Goal: Task Accomplishment & Management: Manage account settings

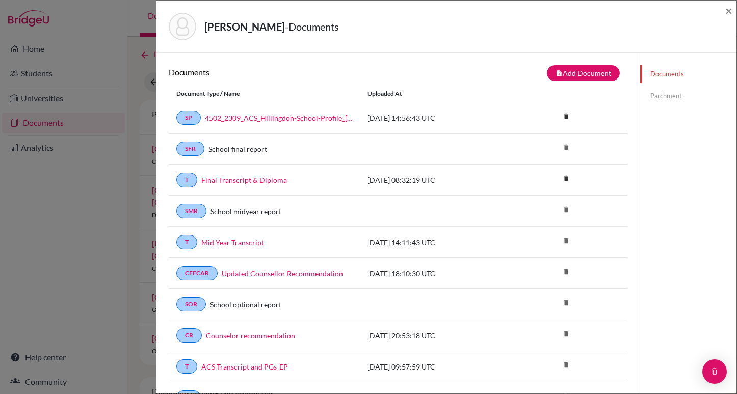
scroll to position [245, 0]
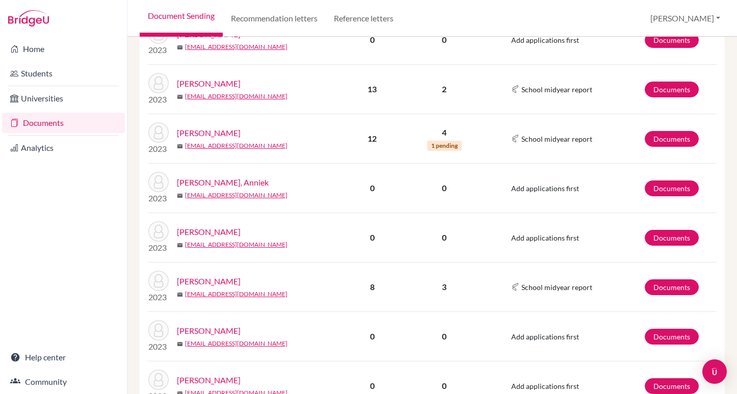
scroll to position [626, 0]
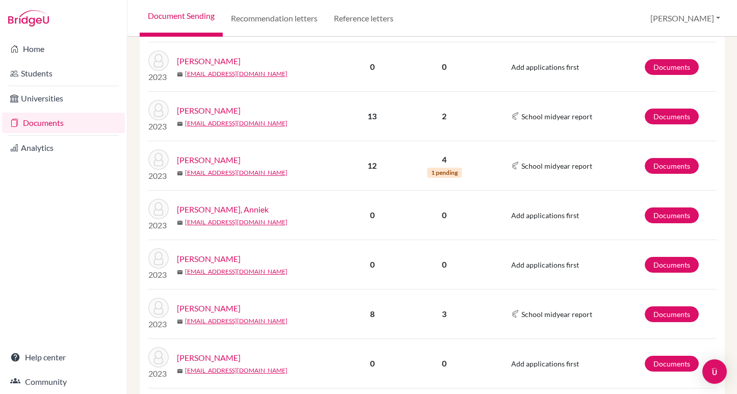
click at [214, 159] on link "Piergentili, Sophie" at bounding box center [209, 160] width 64 height 12
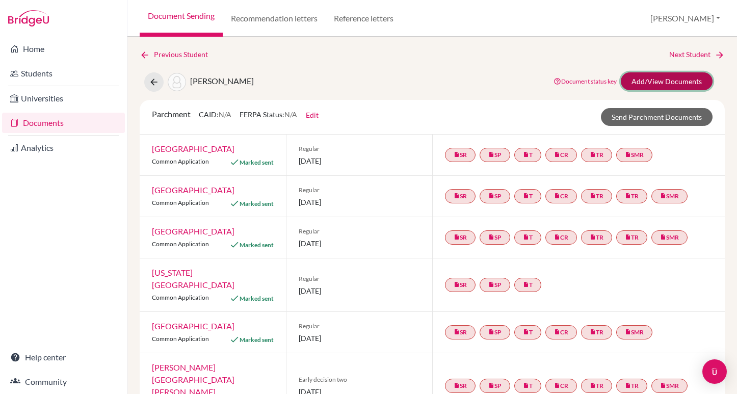
click at [667, 80] on link "Add/View Documents" at bounding box center [667, 81] width 92 height 18
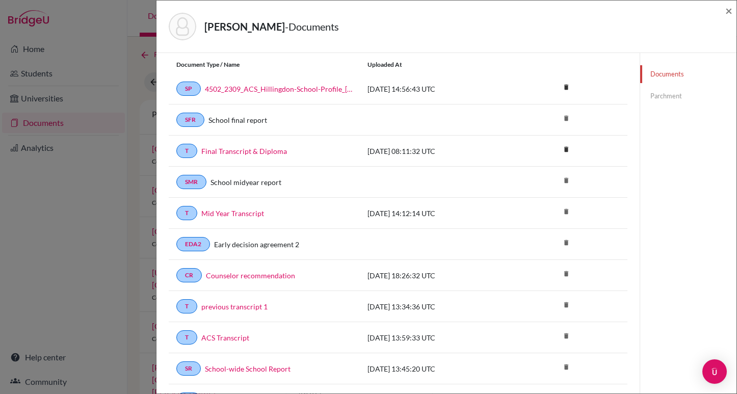
scroll to position [44, 0]
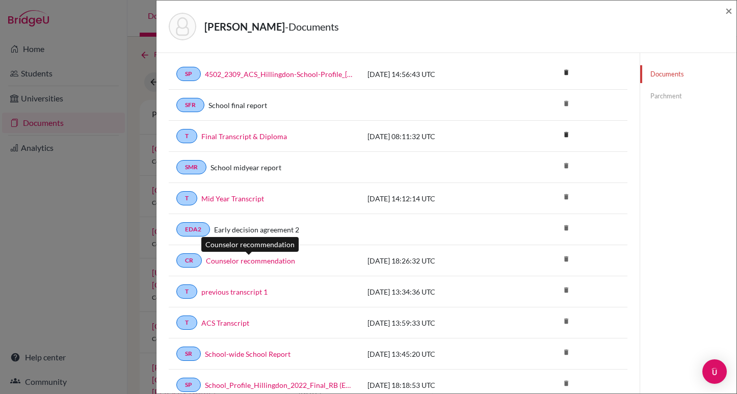
click at [256, 260] on link "Counselor recommendation" at bounding box center [250, 260] width 89 height 11
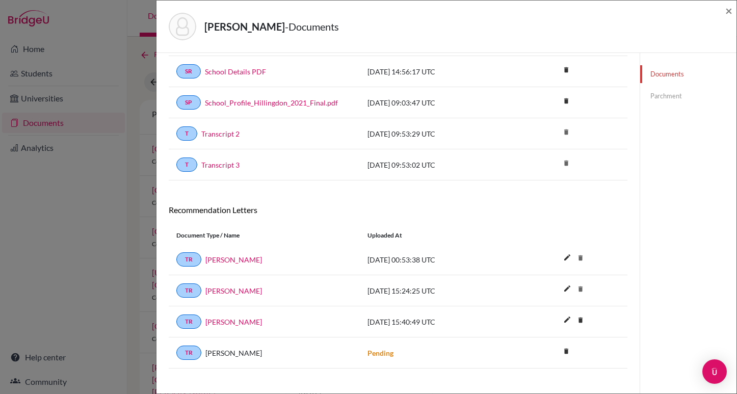
scroll to position [400, 0]
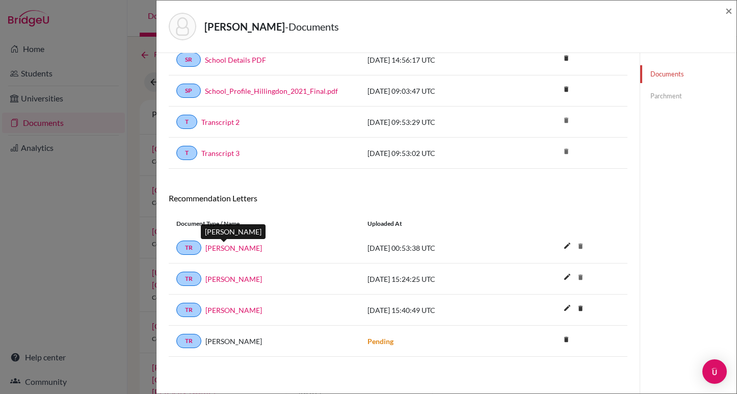
click at [215, 247] on link "Ismet Isiklar" at bounding box center [233, 248] width 57 height 11
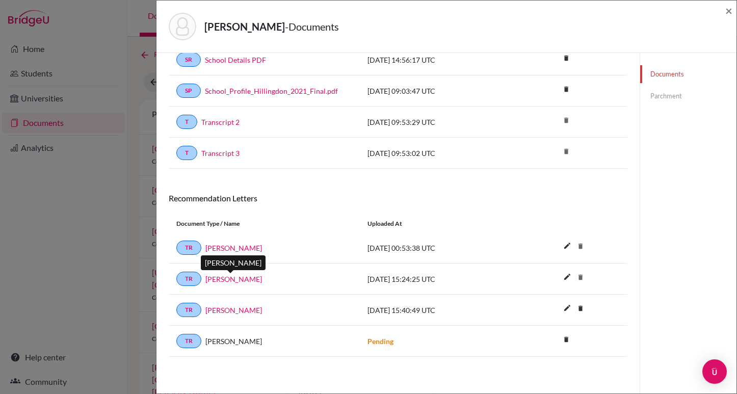
click at [234, 280] on link "Allyson Williams" at bounding box center [233, 279] width 57 height 11
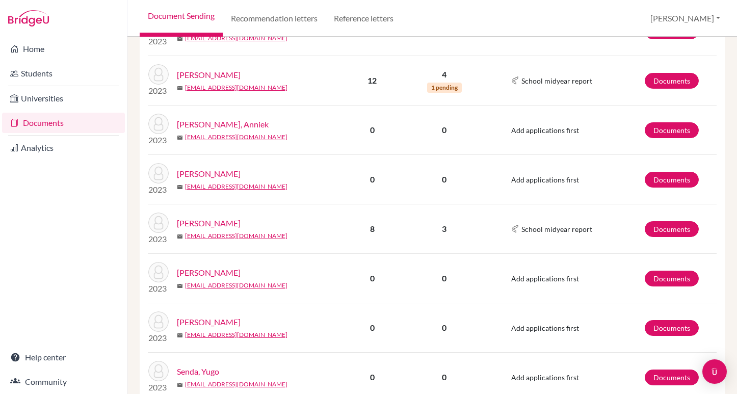
scroll to position [723, 0]
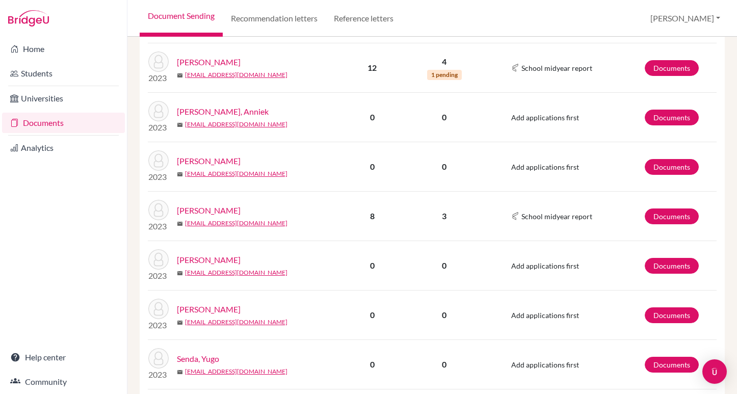
click at [216, 210] on link "[PERSON_NAME]" at bounding box center [209, 210] width 64 height 12
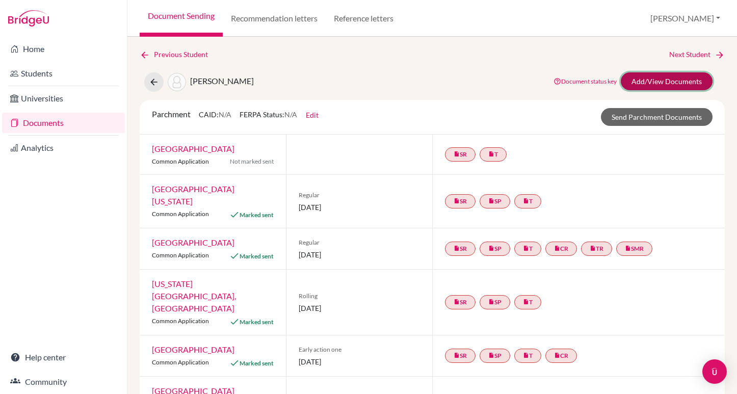
click at [662, 80] on link "Add/View Documents" at bounding box center [667, 81] width 92 height 18
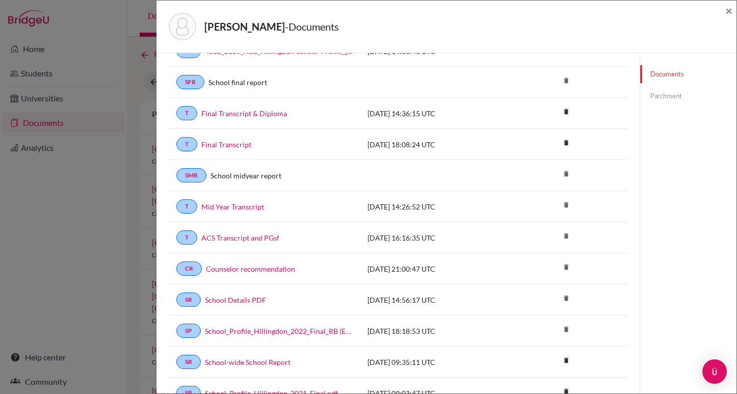
scroll to position [81, 0]
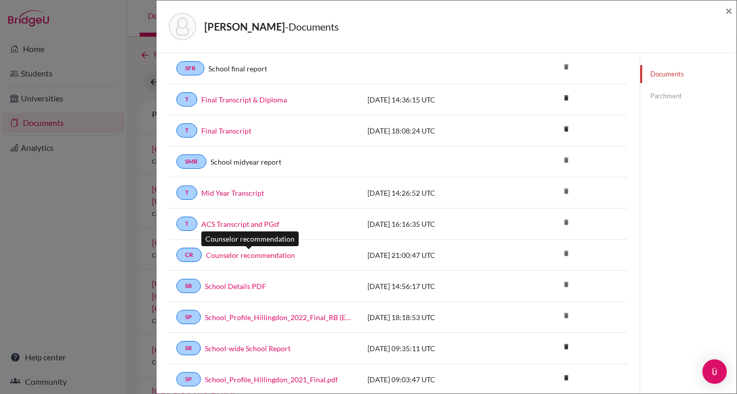
click at [250, 254] on link "Counselor recommendation" at bounding box center [250, 255] width 89 height 11
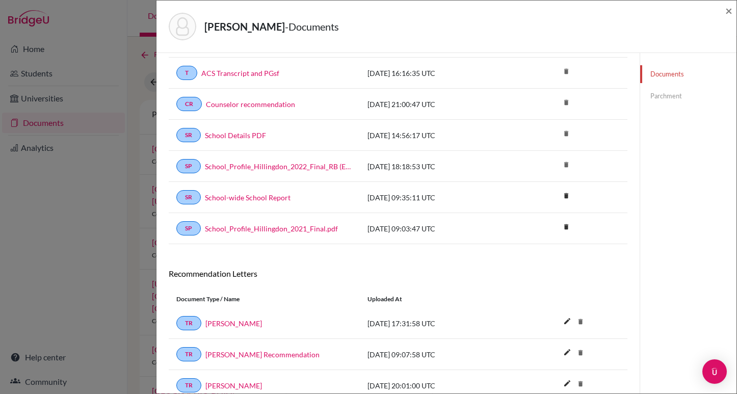
scroll to position [276, 0]
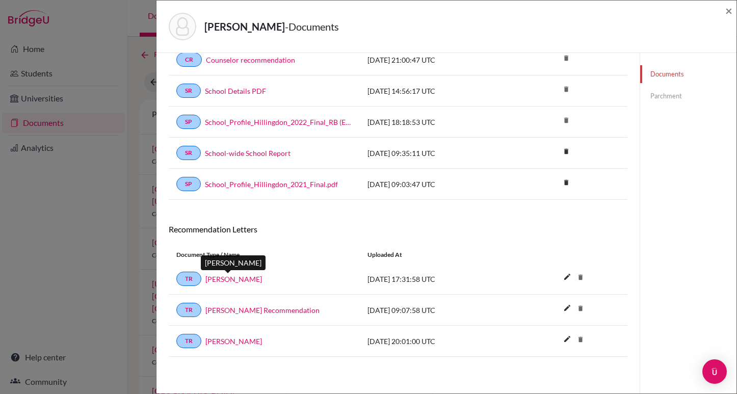
click at [231, 276] on link "Andrew Sword" at bounding box center [233, 279] width 57 height 11
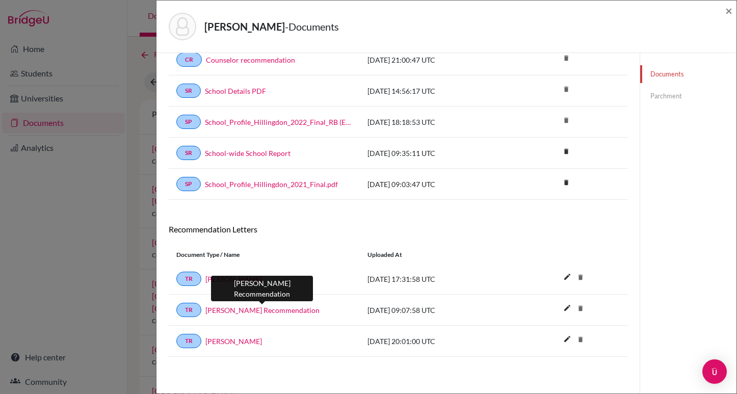
click at [288, 305] on link "Allyson Williams's Recommendation" at bounding box center [262, 310] width 114 height 11
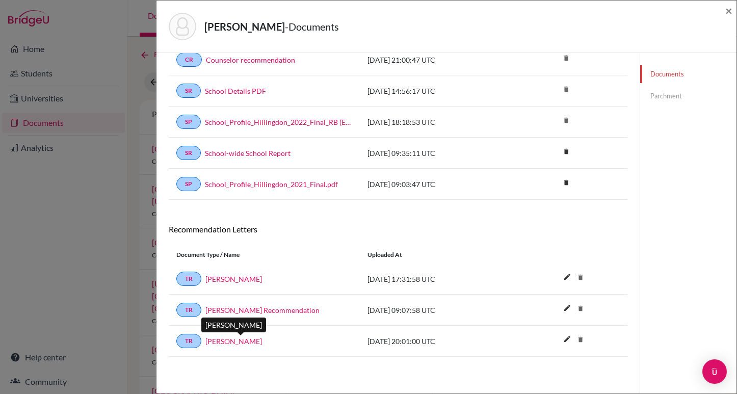
click at [245, 343] on link "Francesca Quattrocchi" at bounding box center [233, 341] width 57 height 11
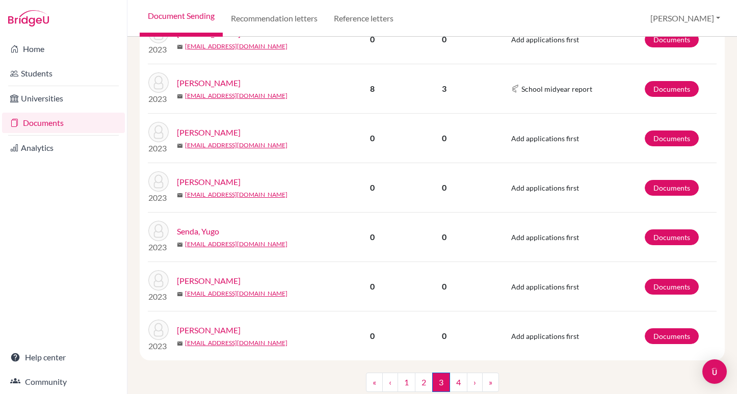
scroll to position [882, 0]
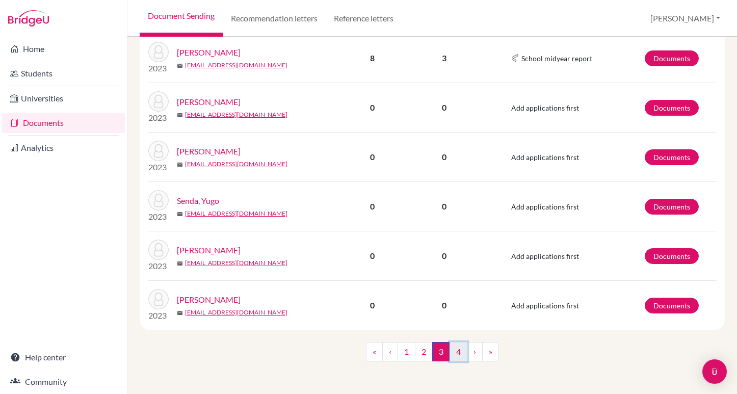
click at [457, 352] on link "4" at bounding box center [459, 351] width 18 height 19
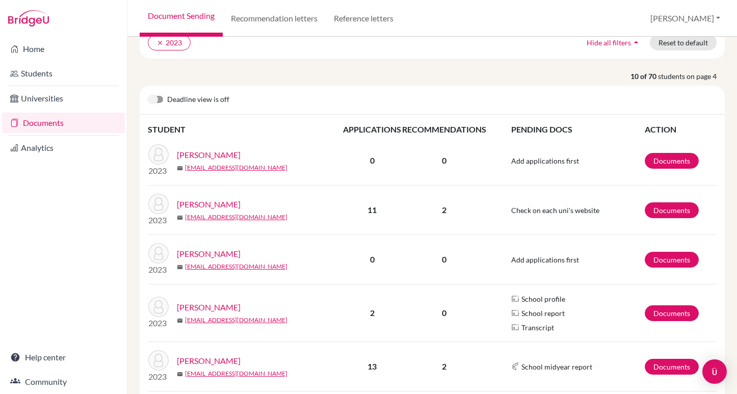
scroll to position [104, 0]
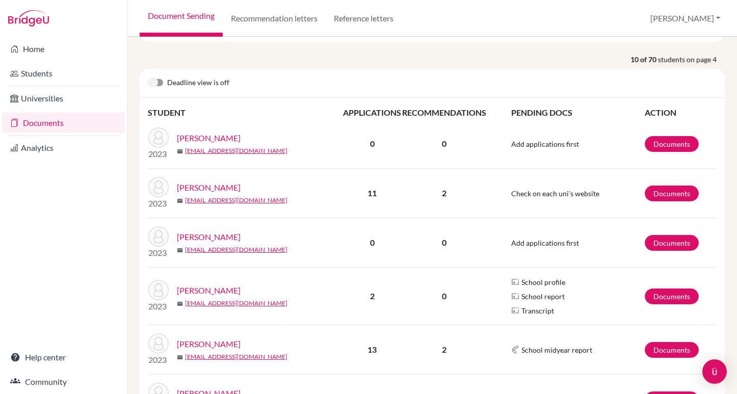
click at [200, 188] on link "[PERSON_NAME]" at bounding box center [209, 188] width 64 height 12
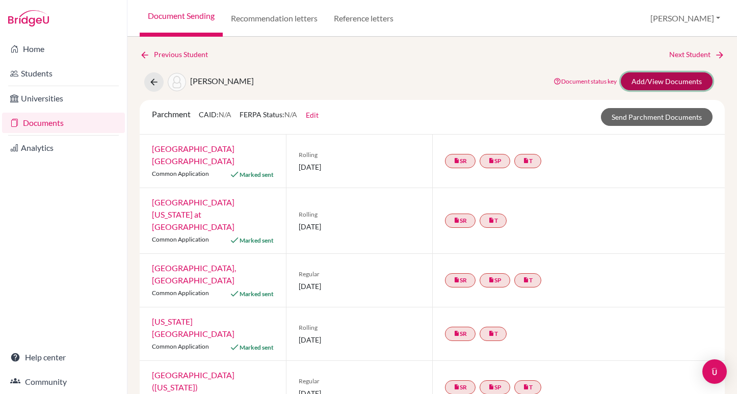
click at [657, 80] on link "Add/View Documents" at bounding box center [667, 81] width 92 height 18
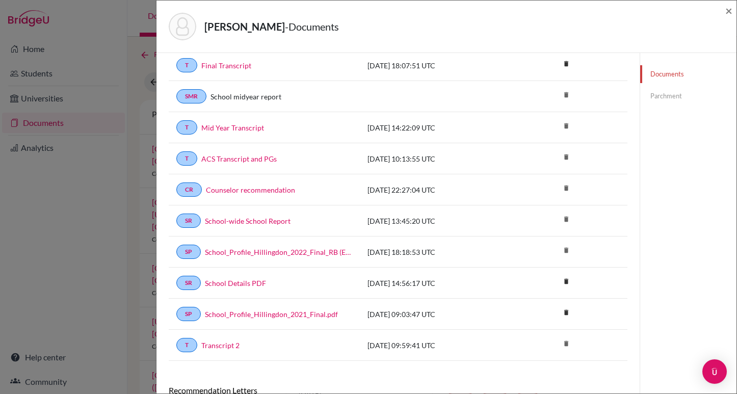
scroll to position [122, 0]
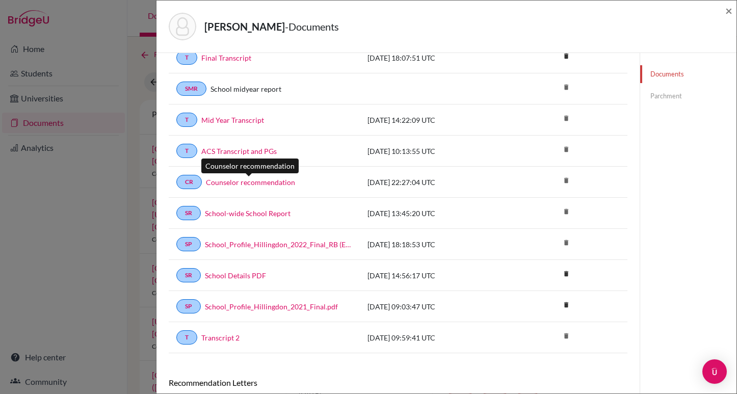
click at [256, 182] on link "Counselor recommendation" at bounding box center [250, 182] width 89 height 11
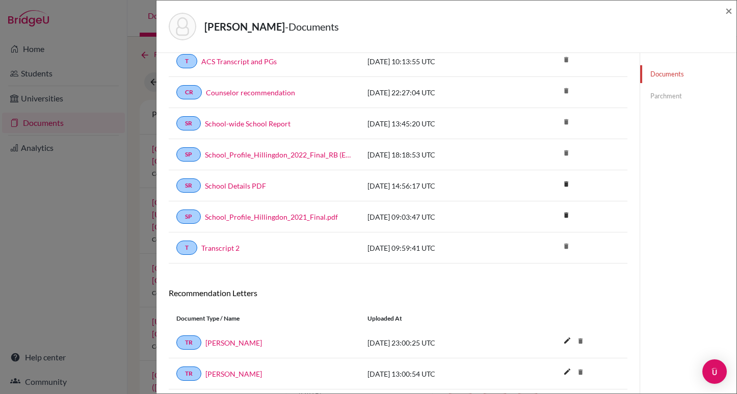
scroll to position [245, 0]
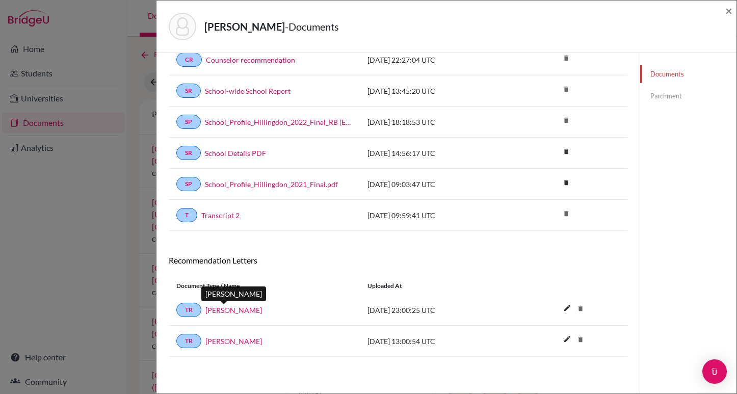
click at [226, 309] on link "Sadie Lovell" at bounding box center [233, 310] width 57 height 11
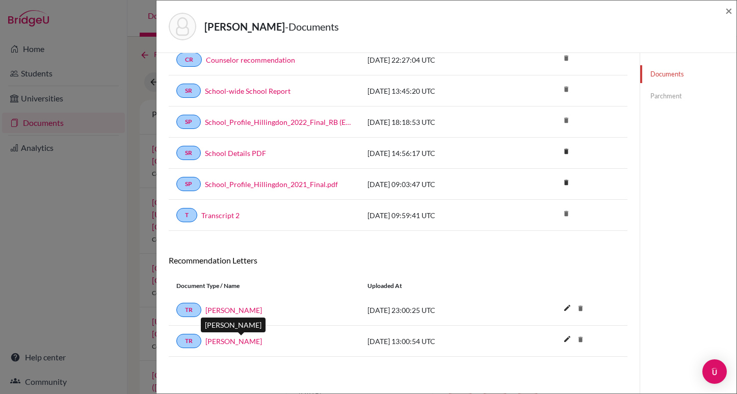
click at [245, 342] on link "Clemente Perez-Garcia" at bounding box center [233, 341] width 57 height 11
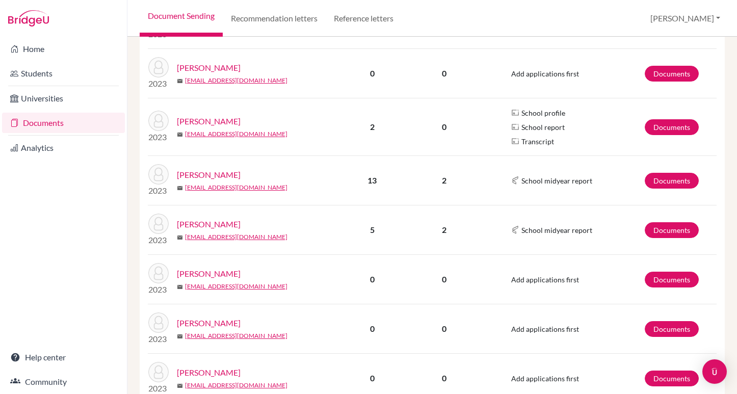
scroll to position [281, 0]
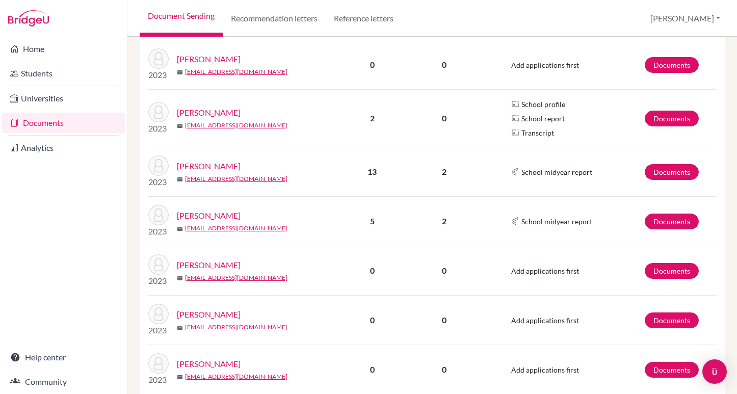
click at [187, 166] on link "[PERSON_NAME]" at bounding box center [209, 166] width 64 height 12
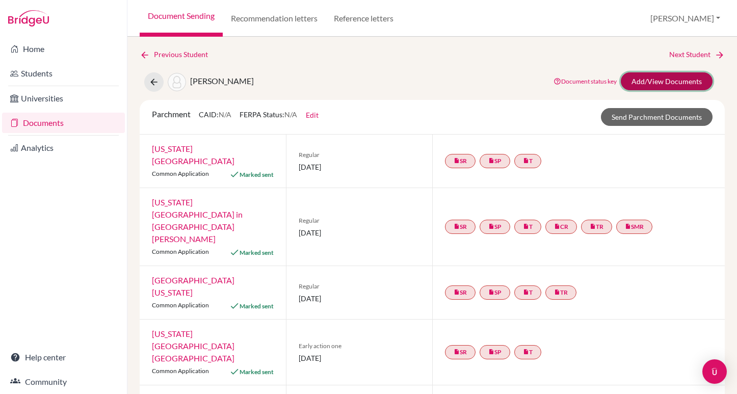
click at [669, 77] on link "Add/View Documents" at bounding box center [667, 81] width 92 height 18
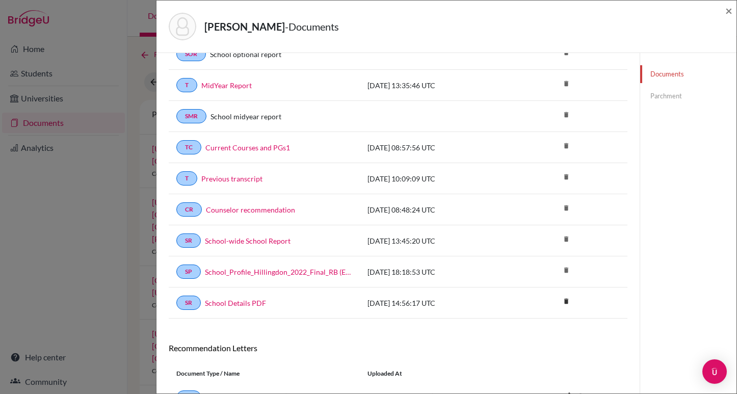
scroll to position [276, 0]
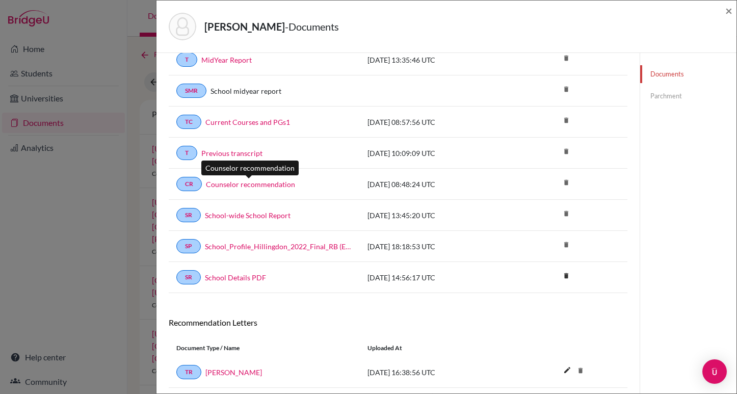
click at [263, 182] on link "Counselor recommendation" at bounding box center [250, 184] width 89 height 11
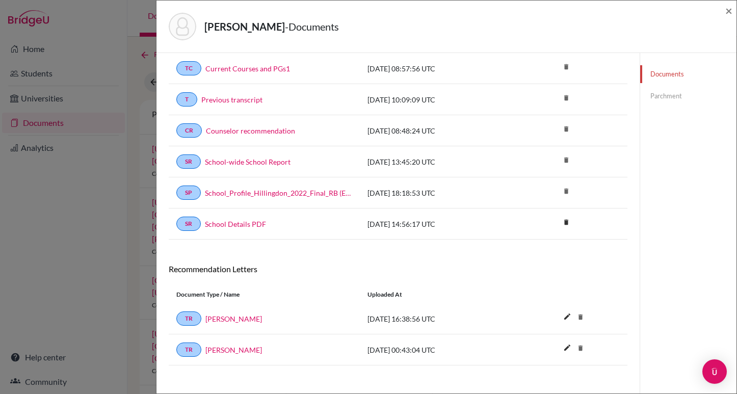
scroll to position [338, 0]
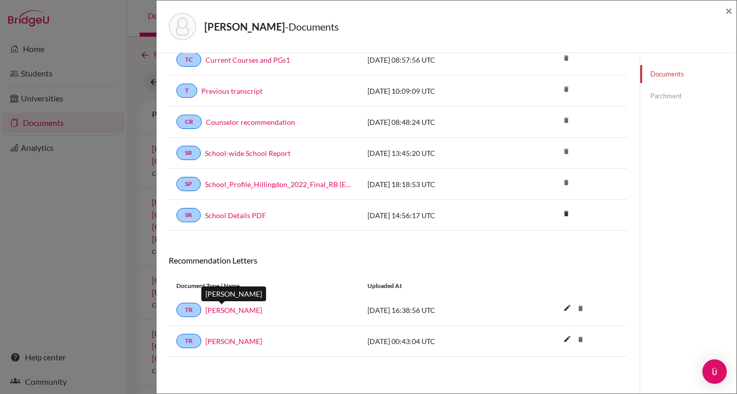
click at [222, 308] on link "Eric Bauer" at bounding box center [233, 310] width 57 height 11
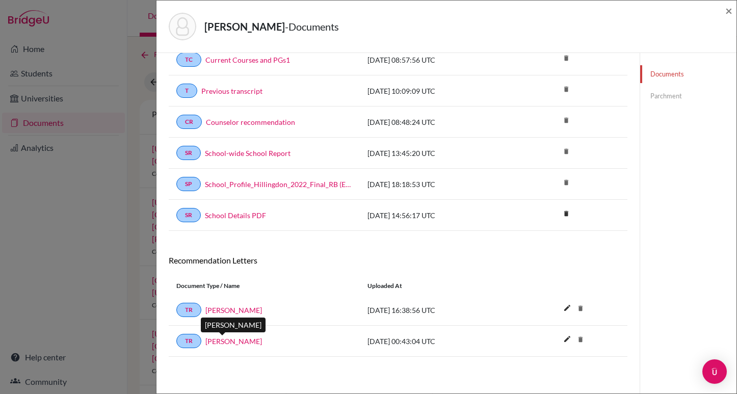
click at [222, 344] on link "Dawn Pfaff" at bounding box center [233, 341] width 57 height 11
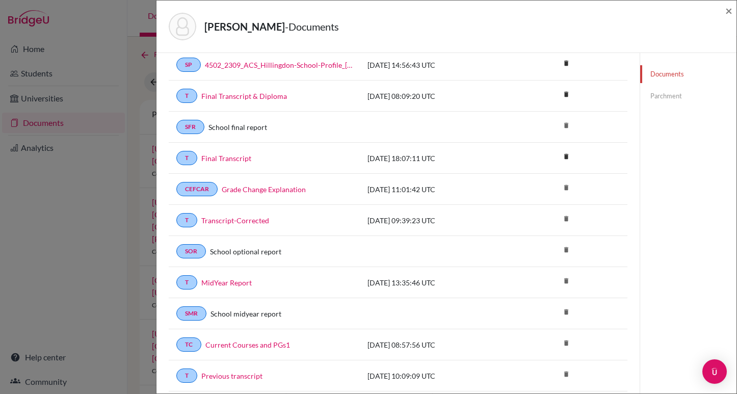
scroll to position [0, 0]
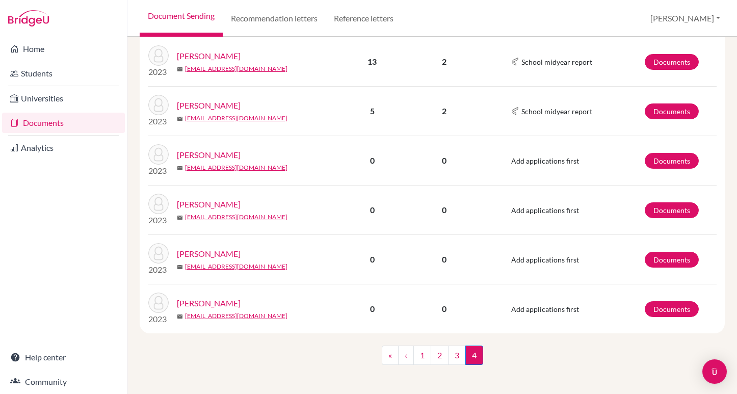
scroll to position [395, 0]
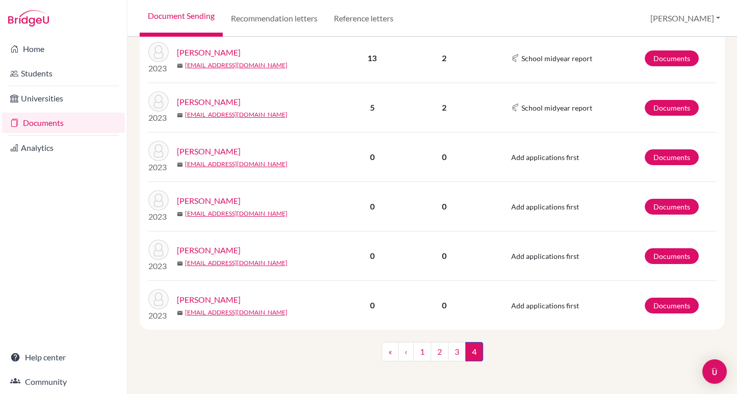
click at [217, 99] on link "[PERSON_NAME]" at bounding box center [209, 102] width 64 height 12
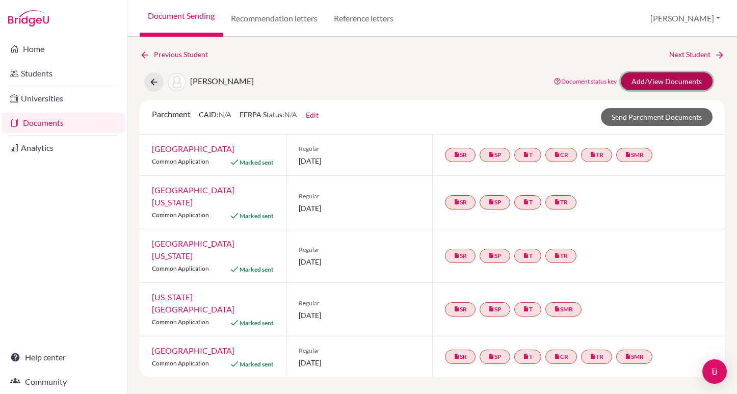
click at [657, 82] on link "Add/View Documents" at bounding box center [667, 81] width 92 height 18
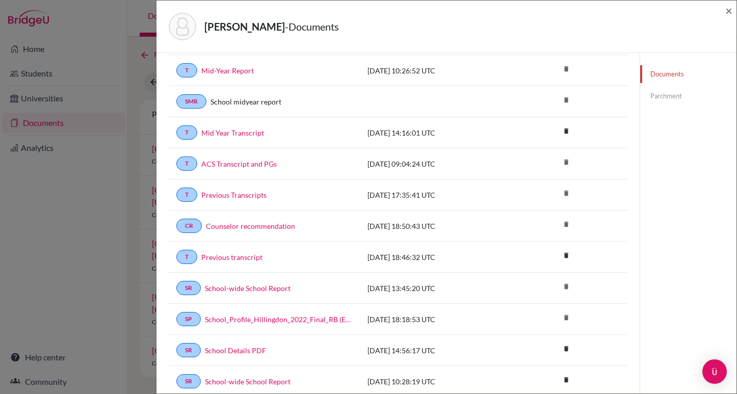
scroll to position [85, 0]
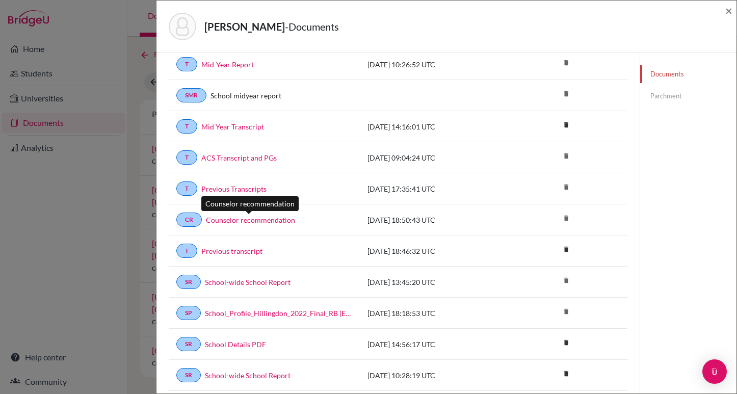
click at [242, 223] on link "Counselor recommendation" at bounding box center [250, 220] width 89 height 11
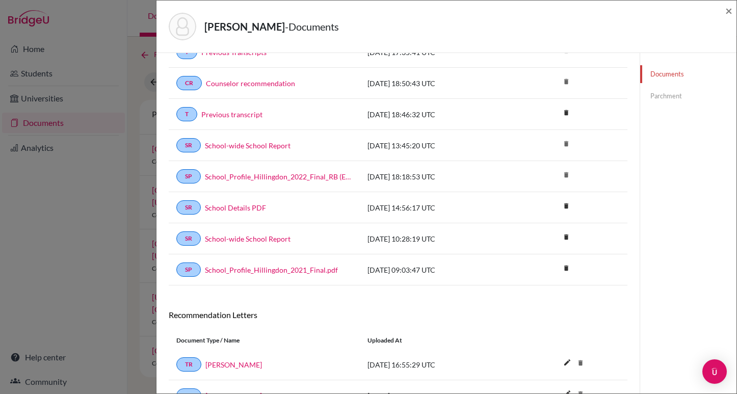
scroll to position [276, 0]
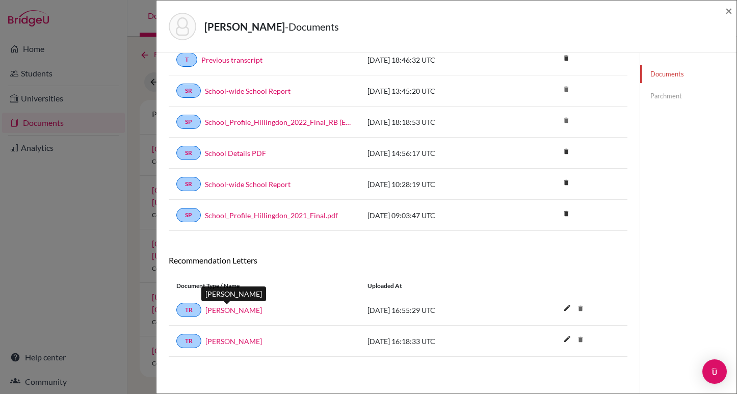
click at [234, 307] on link "[PERSON_NAME]" at bounding box center [233, 310] width 57 height 11
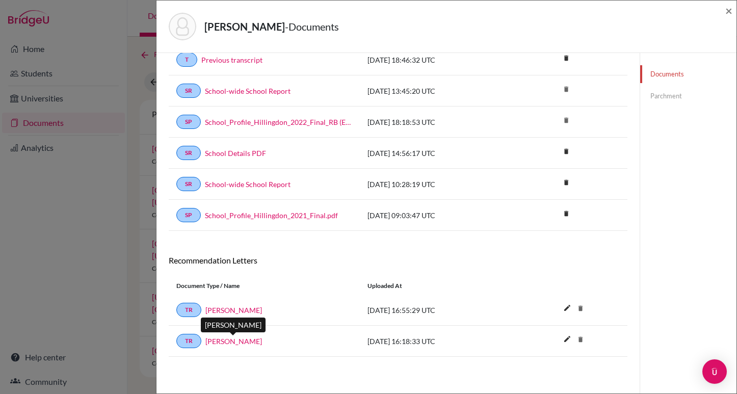
click at [224, 341] on link "Natasha Tzanetou" at bounding box center [233, 341] width 57 height 11
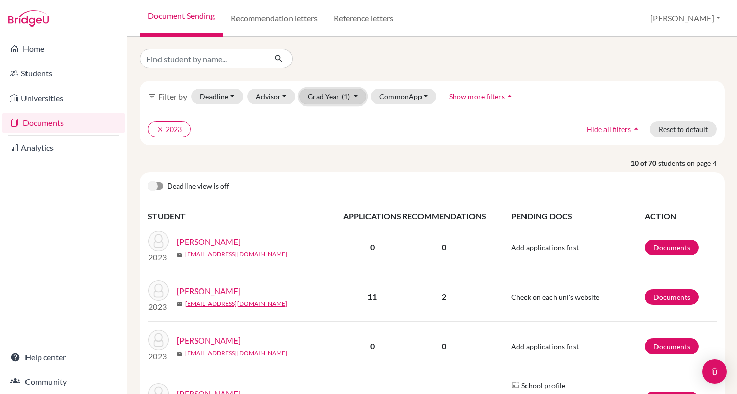
click at [356, 96] on button "Grad Year (1)" at bounding box center [332, 97] width 67 height 16
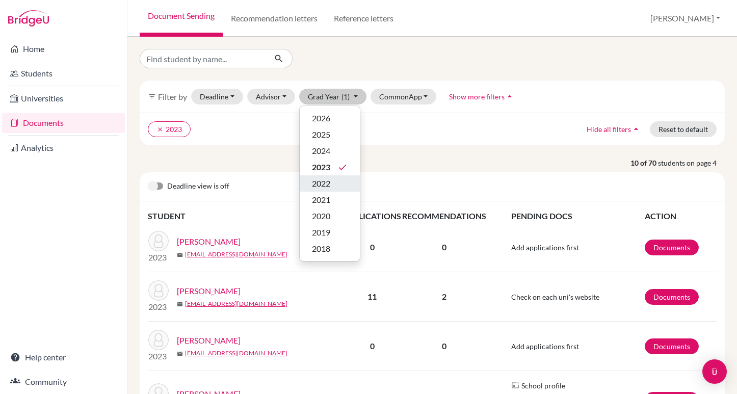
click at [319, 183] on span "2022" at bounding box center [321, 183] width 18 height 12
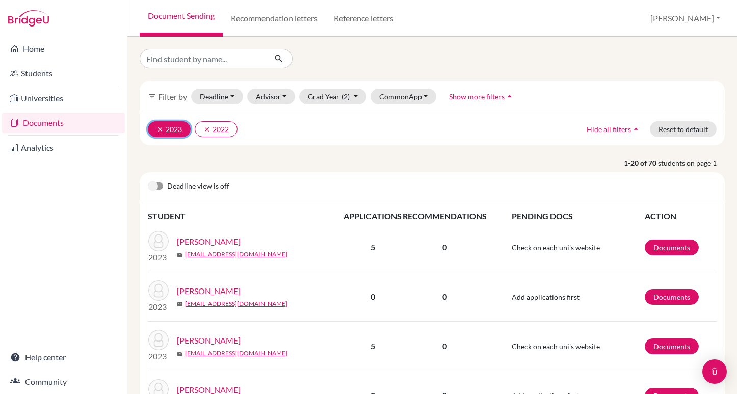
click at [158, 127] on icon "clear" at bounding box center [160, 129] width 7 height 7
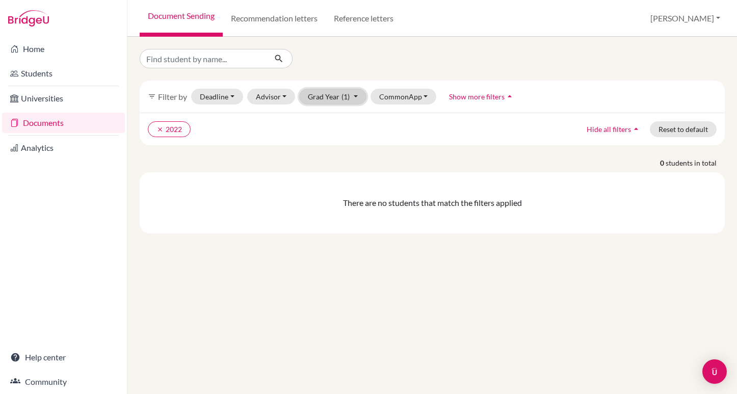
click at [354, 96] on button "Grad Year (1)" at bounding box center [332, 97] width 67 height 16
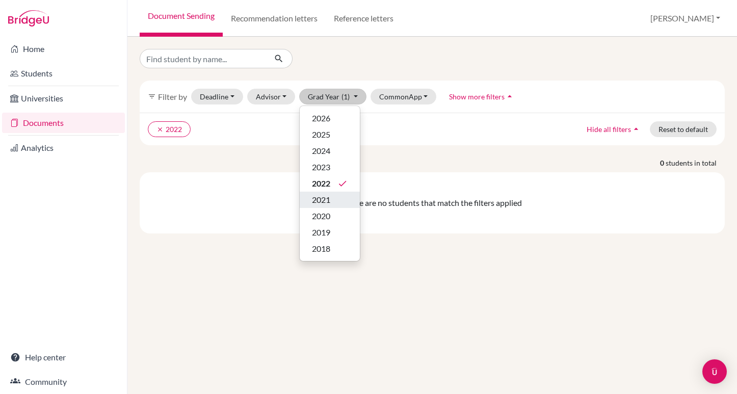
click at [315, 199] on span "2021" at bounding box center [321, 200] width 18 height 12
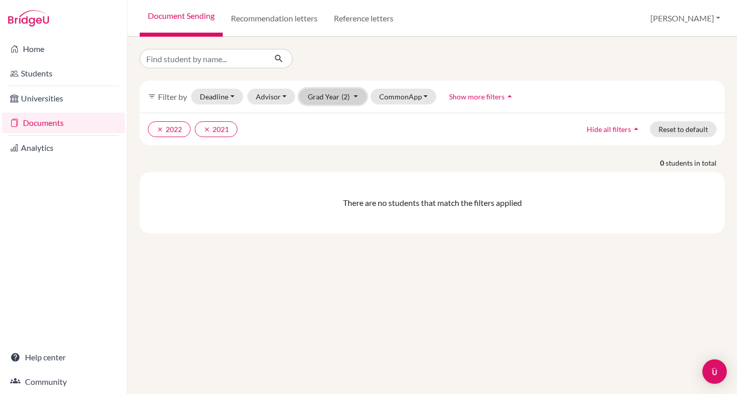
click at [354, 96] on button "Grad Year (2)" at bounding box center [332, 97] width 67 height 16
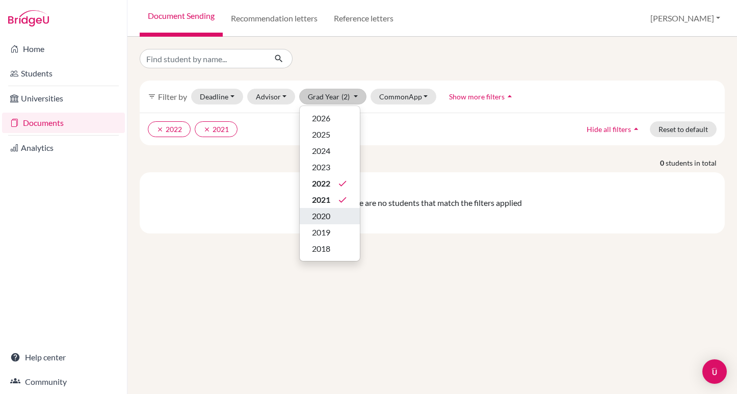
click at [319, 217] on span "2020" at bounding box center [321, 216] width 18 height 12
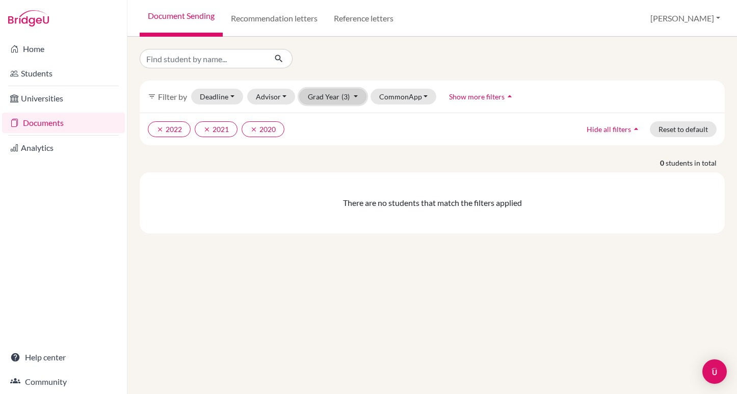
click at [356, 97] on button "Grad Year (3)" at bounding box center [332, 97] width 67 height 16
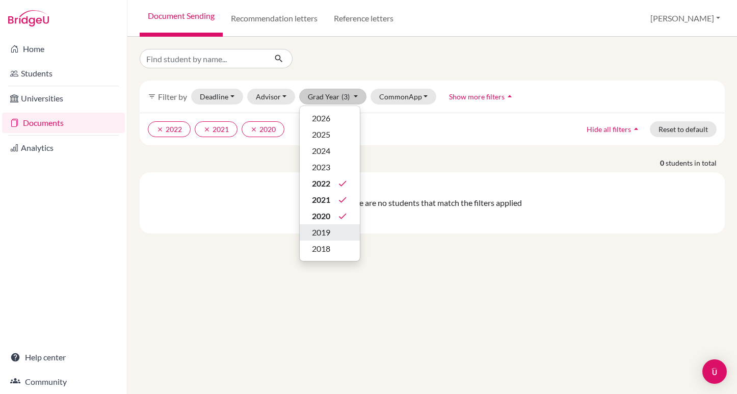
click at [322, 229] on span "2019" at bounding box center [321, 232] width 18 height 12
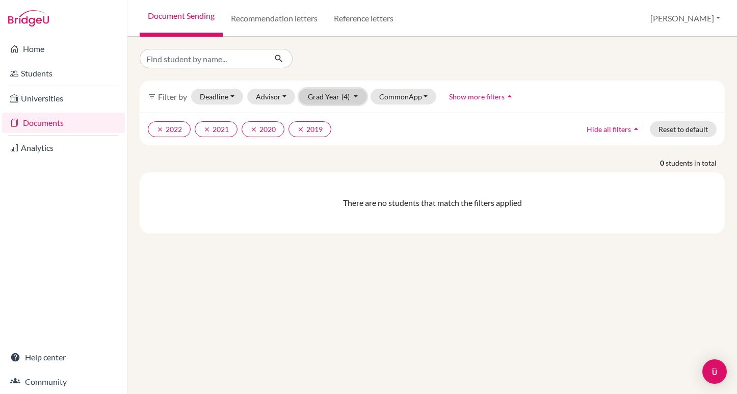
click at [355, 96] on button "Grad Year (4)" at bounding box center [332, 97] width 67 height 16
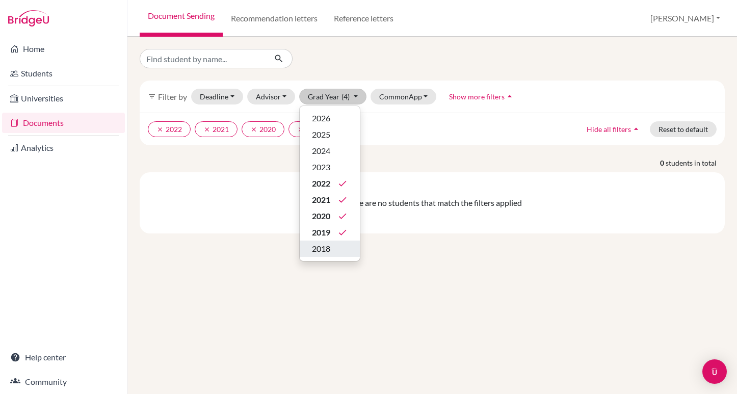
click at [319, 248] on span "2018" at bounding box center [321, 249] width 18 height 12
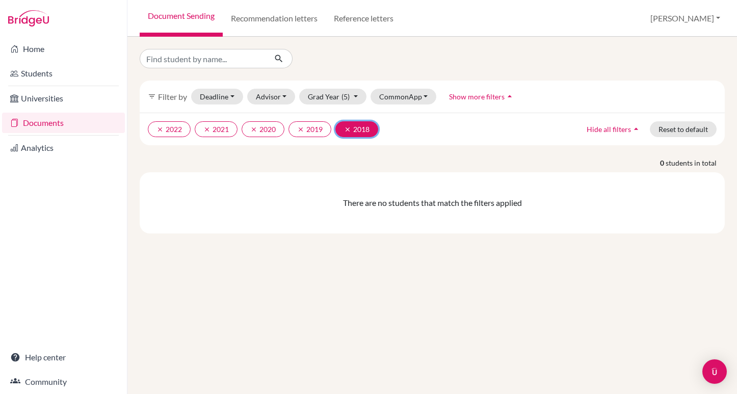
click at [348, 128] on icon "clear" at bounding box center [347, 129] width 7 height 7
click at [303, 127] on icon "clear" at bounding box center [300, 129] width 7 height 7
click at [253, 126] on icon "clear" at bounding box center [253, 129] width 7 height 7
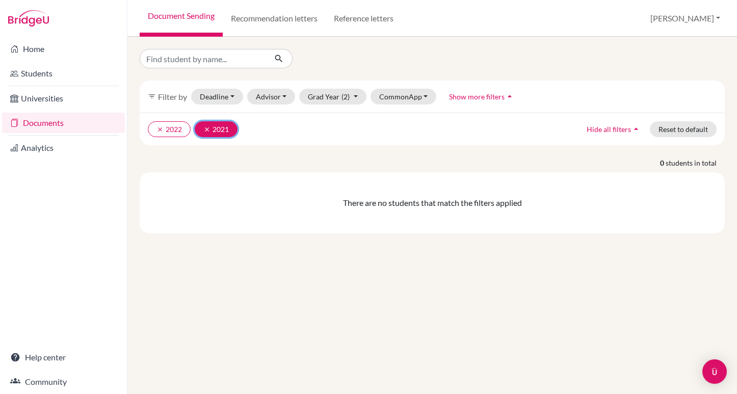
click at [205, 126] on icon "clear" at bounding box center [206, 129] width 7 height 7
click at [159, 127] on icon "clear" at bounding box center [160, 129] width 7 height 7
